Goal: Find specific page/section: Find specific page/section

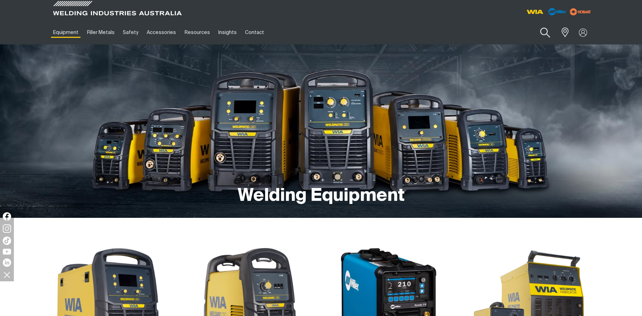
click at [541, 34] on button "Search products" at bounding box center [546, 33] width 28 height 20
click at [499, 38] on input "Search" at bounding box center [503, 33] width 107 height 16
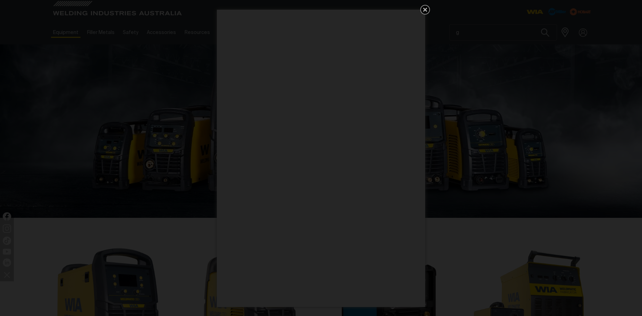
click at [420, 9] on link "Get 5 WIA Welding Guides Free!" at bounding box center [425, 10] width 10 height 10
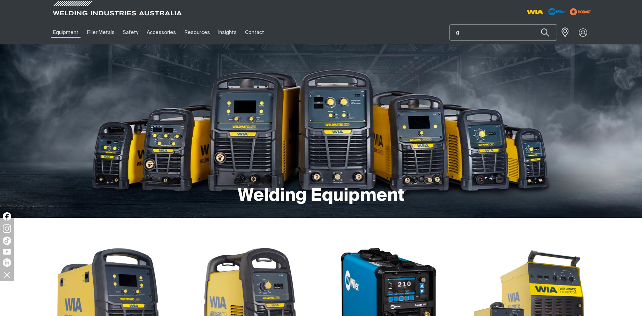
click at [477, 34] on input "g" at bounding box center [503, 33] width 107 height 16
click at [534, 24] on button "Search products" at bounding box center [546, 32] width 24 height 16
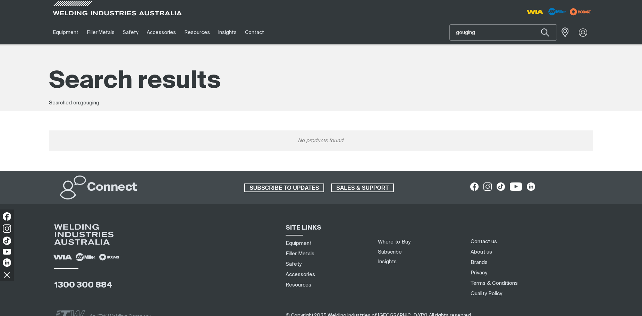
drag, startPoint x: 477, startPoint y: 34, endPoint x: 452, endPoint y: 35, distance: 25.4
click at [452, 35] on input "gouging" at bounding box center [503, 33] width 107 height 16
type input "c"
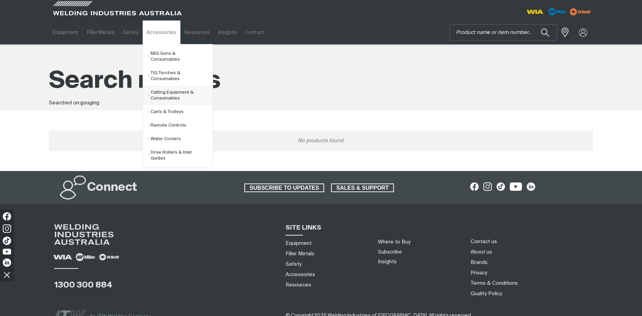
click at [166, 87] on link "Cutting Equipment & Consumables" at bounding box center [180, 95] width 65 height 19
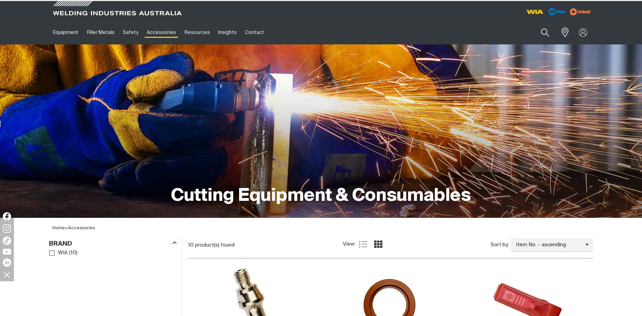
type input "gouging"
